Goal: Check status: Check status

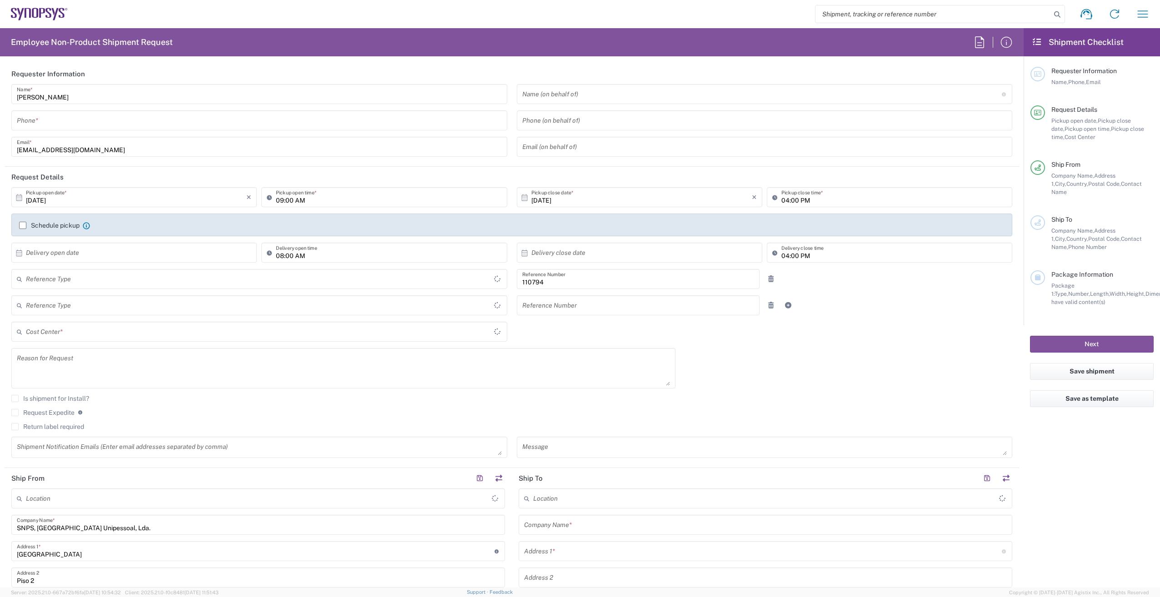
type input "Delivered at Place"
type input "Department"
type input "PT90, Chipidea, HR 110794"
type input "[GEOGRAPHIC_DATA]"
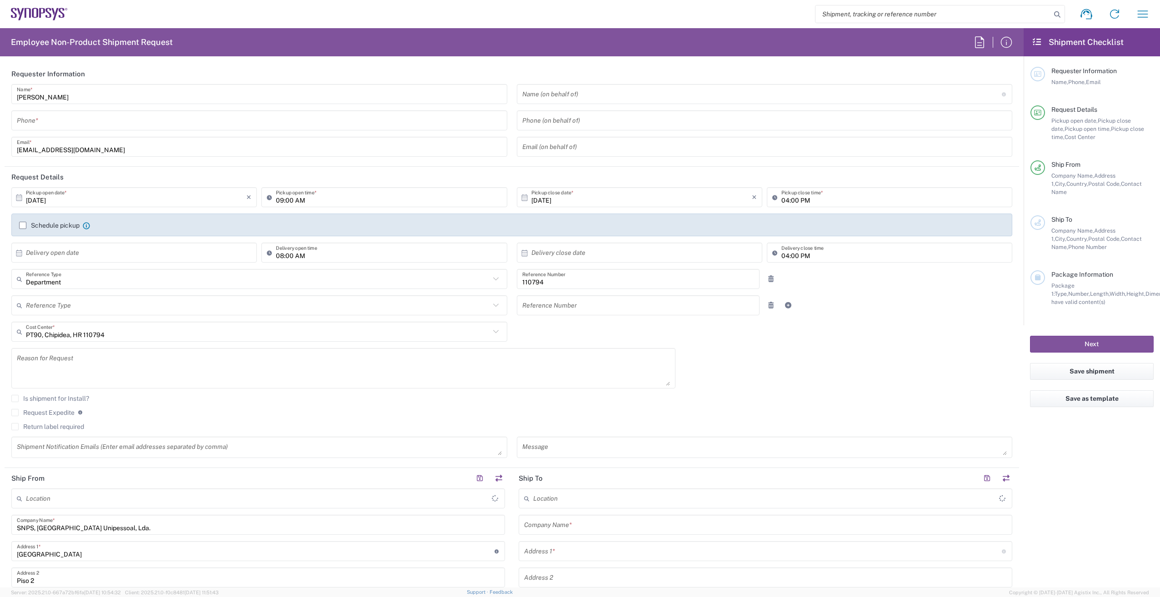
type input "Lisbon PT01"
click at [50, 14] on icon at bounding box center [48, 13] width 6 height 10
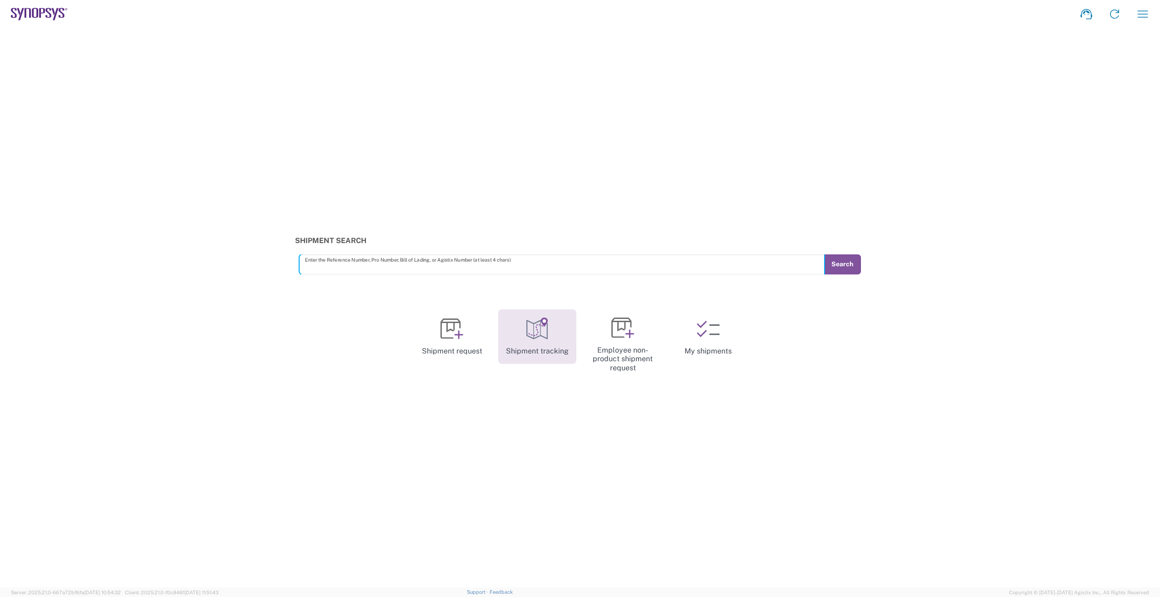
click at [547, 348] on link "Shipment tracking" at bounding box center [537, 337] width 78 height 55
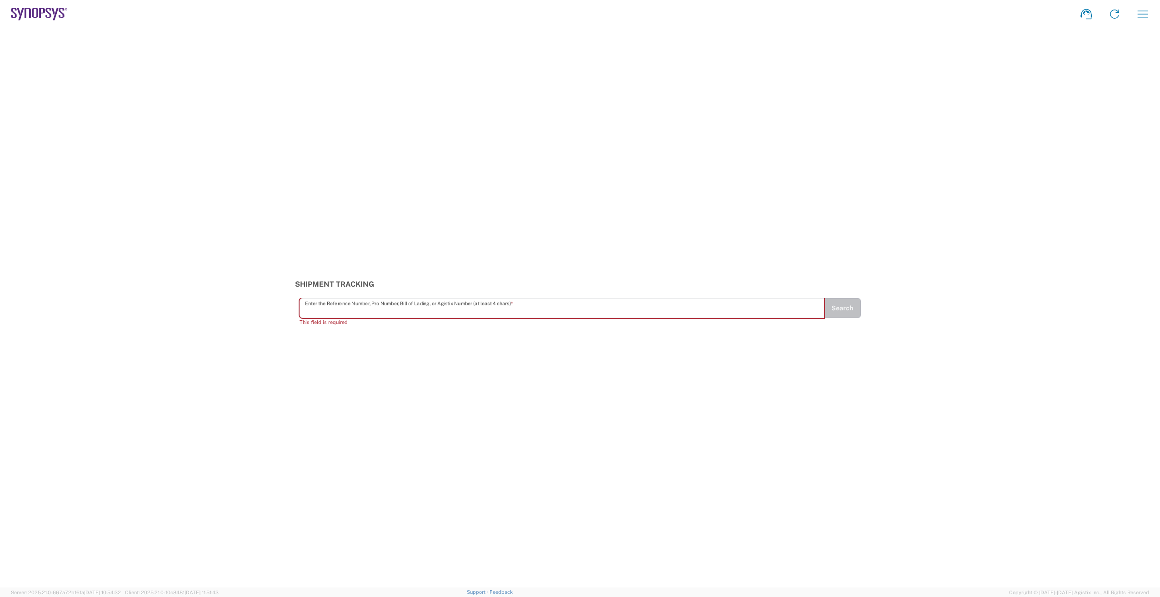
paste input "394068254060"
type input "394068254060"
click at [850, 314] on button "Search" at bounding box center [842, 312] width 37 height 20
